Goal: Task Accomplishment & Management: Use online tool/utility

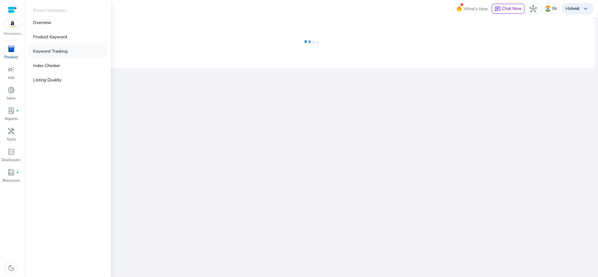
click at [44, 51] on p "Keyword Tracking" at bounding box center [50, 51] width 35 height 7
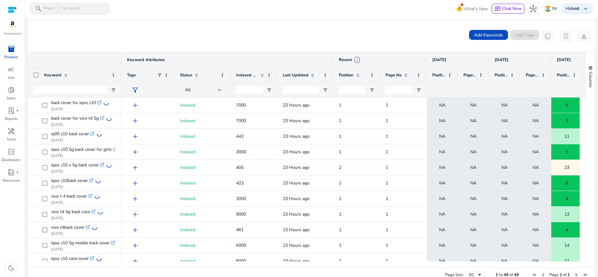
scroll to position [113, 0]
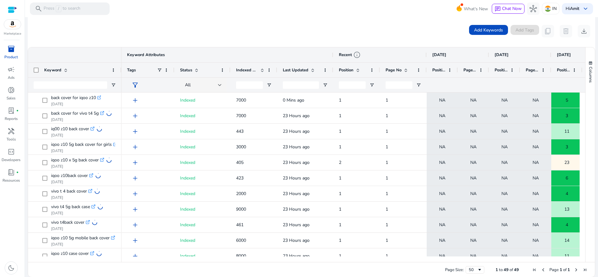
drag, startPoint x: 314, startPoint y: 259, endPoint x: 346, endPoint y: 261, distance: 31.6
click at [346, 261] on div at bounding box center [351, 259] width 458 height 6
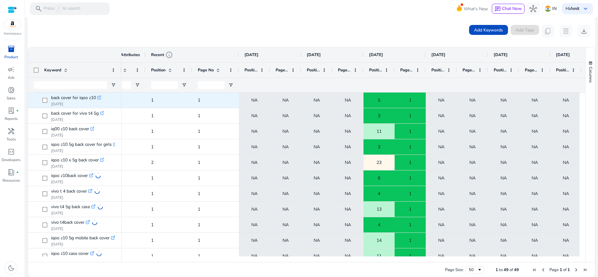
scroll to position [0, 0]
click at [197, 96] on div "1" at bounding box center [215, 100] width 47 height 15
drag, startPoint x: 49, startPoint y: 98, endPoint x: 94, endPoint y: 98, distance: 45.8
click at [94, 98] on span "back cover for iqoo z10 .st0{fill:#2c8af8} [DATE]" at bounding box center [79, 100] width 74 height 13
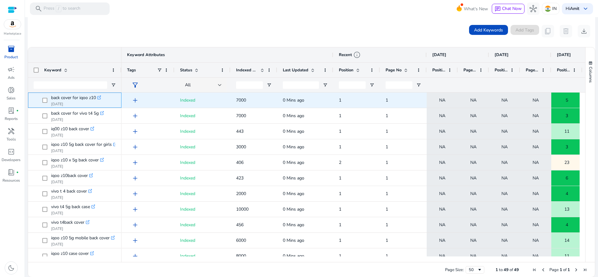
click at [30, 102] on div "back cover for iqoo z10 .st0{fill:#2c8af8} [DATE]" at bounding box center [74, 100] width 93 height 15
drag, startPoint x: 49, startPoint y: 99, endPoint x: 94, endPoint y: 99, distance: 45.8
click at [94, 99] on span "back cover for iqoo z10 .st0{fill:#2c8af8} [DATE]" at bounding box center [79, 100] width 74 height 13
click at [30, 98] on div "back cover for iqoo z10 .st0{fill:#2c8af8} [DATE]" at bounding box center [74, 100] width 93 height 15
drag, startPoint x: 49, startPoint y: 95, endPoint x: 95, endPoint y: 94, distance: 46.4
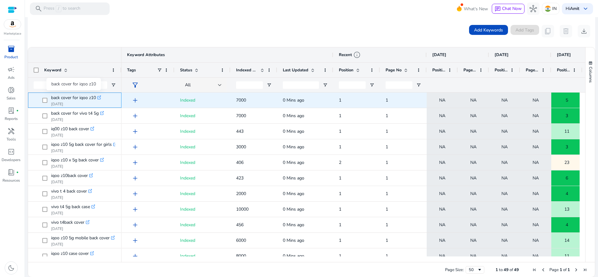
click at [95, 94] on span "back cover for iqoo z10 .st0{fill:#2c8af8} [DATE]" at bounding box center [79, 100] width 74 height 13
copy span "back cover for iqoo z10"
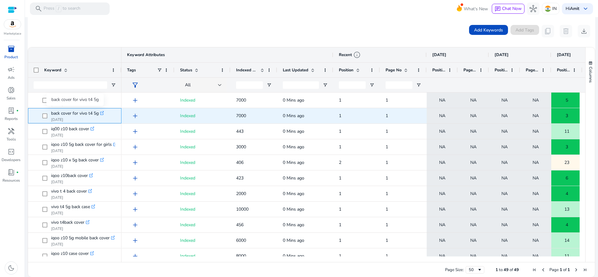
copy span "back cover for vivo t4 5g"
drag, startPoint x: 48, startPoint y: 114, endPoint x: 98, endPoint y: 112, distance: 49.3
click at [98, 112] on span "back cover for vivo t4 5g .st0{fill:#2c8af8} [DATE]" at bounding box center [79, 115] width 74 height 13
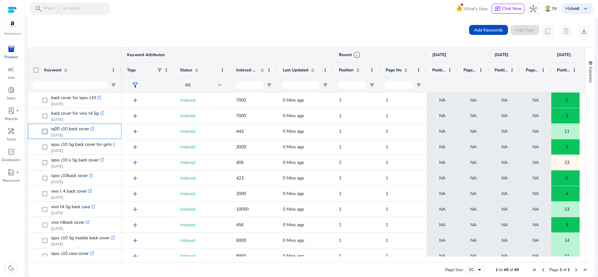
click at [22, 136] on mat-sidenav-container "Marketplace inventory_2 Product campaign Ads donut_small Sales lab_profile fibe…" at bounding box center [299, 138] width 598 height 277
click at [22, 136] on div "inventory_2 Product campaign Ads donut_small Sales lab_profile fiber_manual_rec…" at bounding box center [12, 160] width 25 height 233
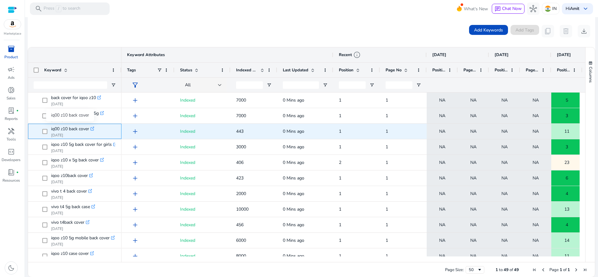
drag, startPoint x: 49, startPoint y: 124, endPoint x: 89, endPoint y: 127, distance: 40.3
click at [89, 127] on span "iq00 z10 back cover .st0{fill:#2c8af8} [DATE]" at bounding box center [79, 131] width 74 height 13
copy span "iq00 z10 back cover"
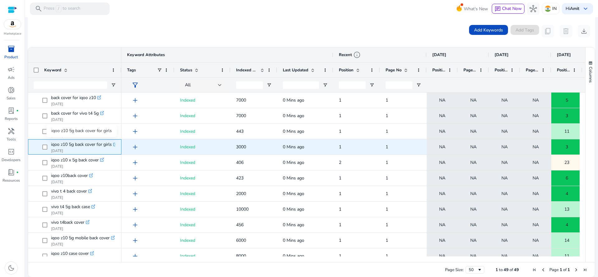
drag, startPoint x: 48, startPoint y: 142, endPoint x: 112, endPoint y: 145, distance: 63.9
click at [112, 145] on span "iqoo z10 5g back cover for girls .st0{fill:#2c8af8} [DATE]" at bounding box center [79, 147] width 74 height 13
copy span "iqoo z10 5g back cover for girls"
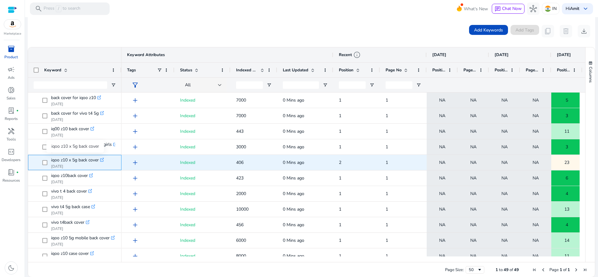
copy span "iqoo z10 x 5g back cover"
drag, startPoint x: 50, startPoint y: 161, endPoint x: 99, endPoint y: 160, distance: 48.9
click at [99, 160] on span "iqoo z10 x 5g back cover .st0{fill:#2c8af8} [DATE]" at bounding box center [79, 162] width 74 height 13
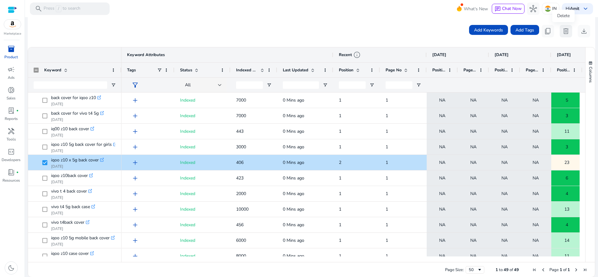
click at [567, 27] on span "delete" at bounding box center [566, 30] width 7 height 7
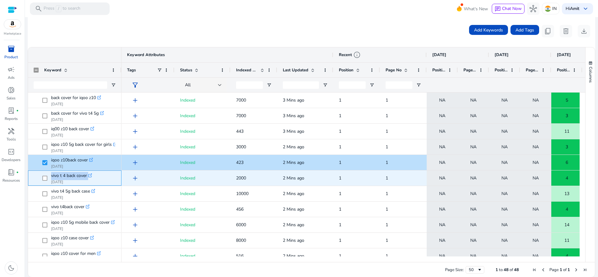
drag, startPoint x: 49, startPoint y: 176, endPoint x: 89, endPoint y: 174, distance: 40.3
click at [89, 174] on span "vivo t 4 back cover .st0{fill:#2c8af8} [DATE]" at bounding box center [79, 178] width 74 height 13
copy span "vivo t 4 back cover .st0{fill:#2c8af8}"
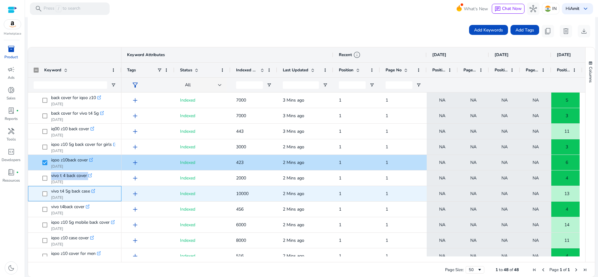
drag, startPoint x: 48, startPoint y: 191, endPoint x: 91, endPoint y: 192, distance: 42.7
click at [91, 192] on span "vivo t4 5g back case .st0{fill:#2c8af8} [DATE]" at bounding box center [79, 193] width 74 height 13
copy span "vivo t4 5g back case"
